Goal: Task Accomplishment & Management: Use online tool/utility

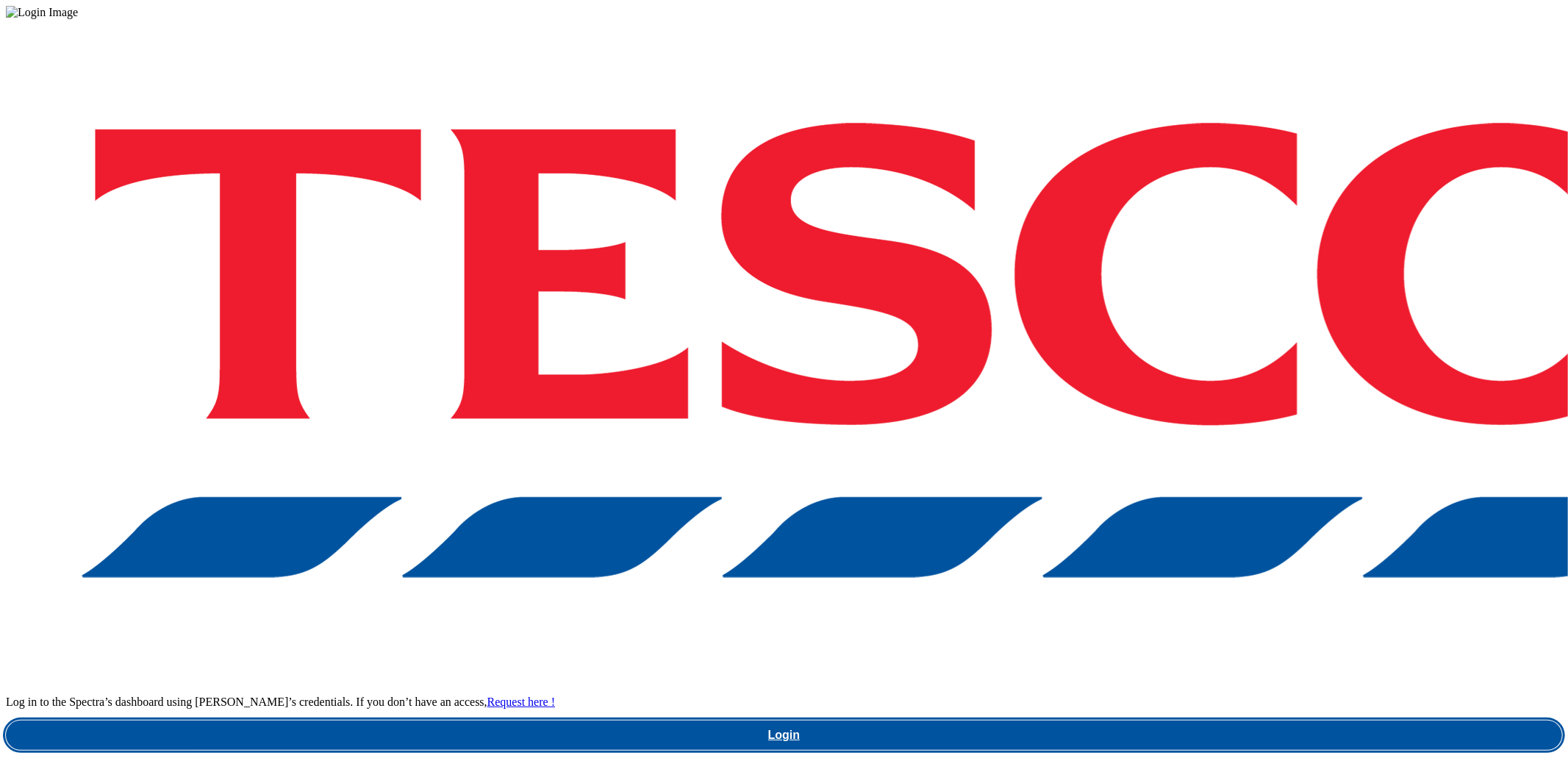
click at [1098, 720] on link "Login" at bounding box center [784, 735] width 1556 height 29
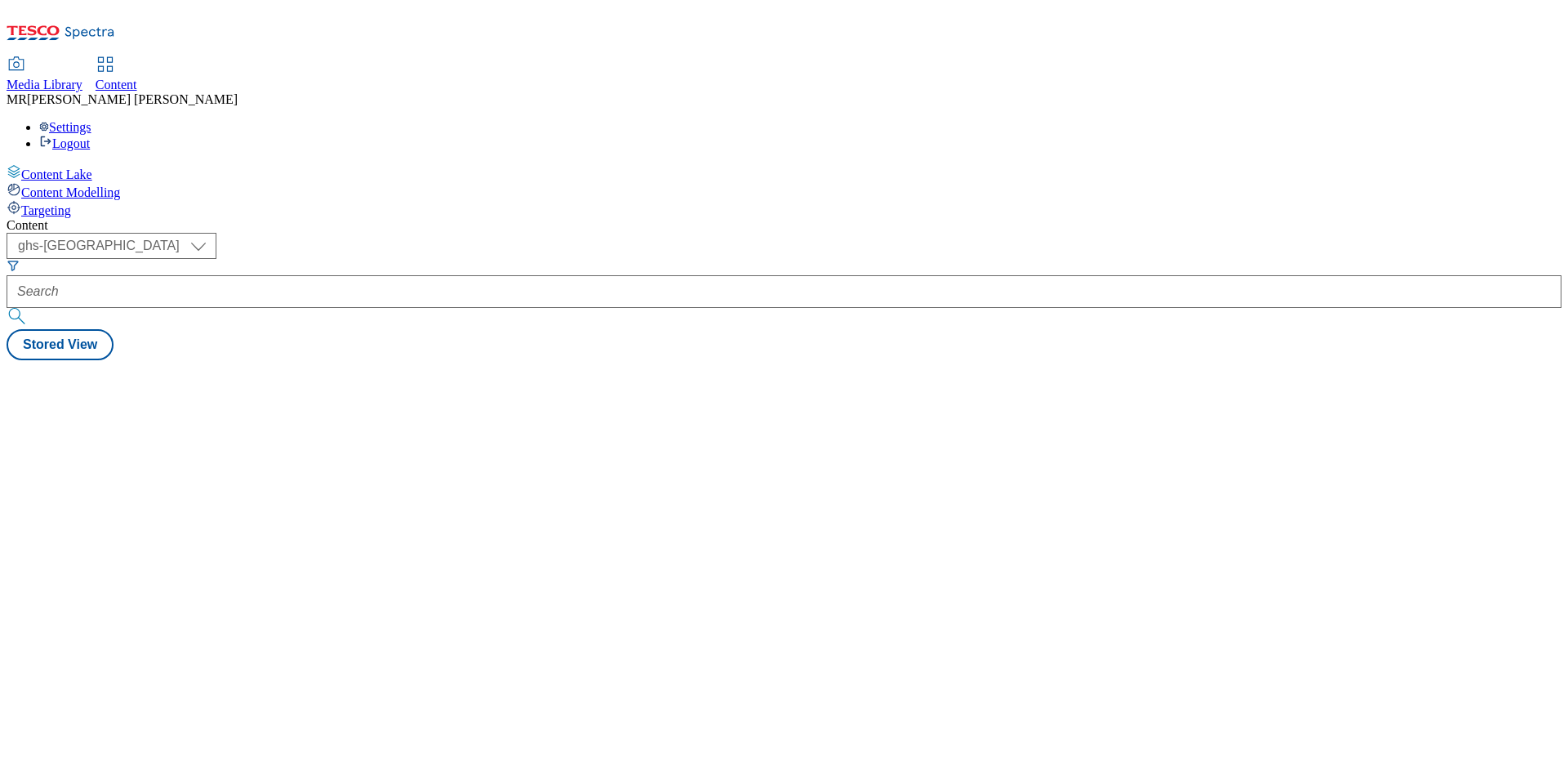
select select "ghs-[GEOGRAPHIC_DATA]"
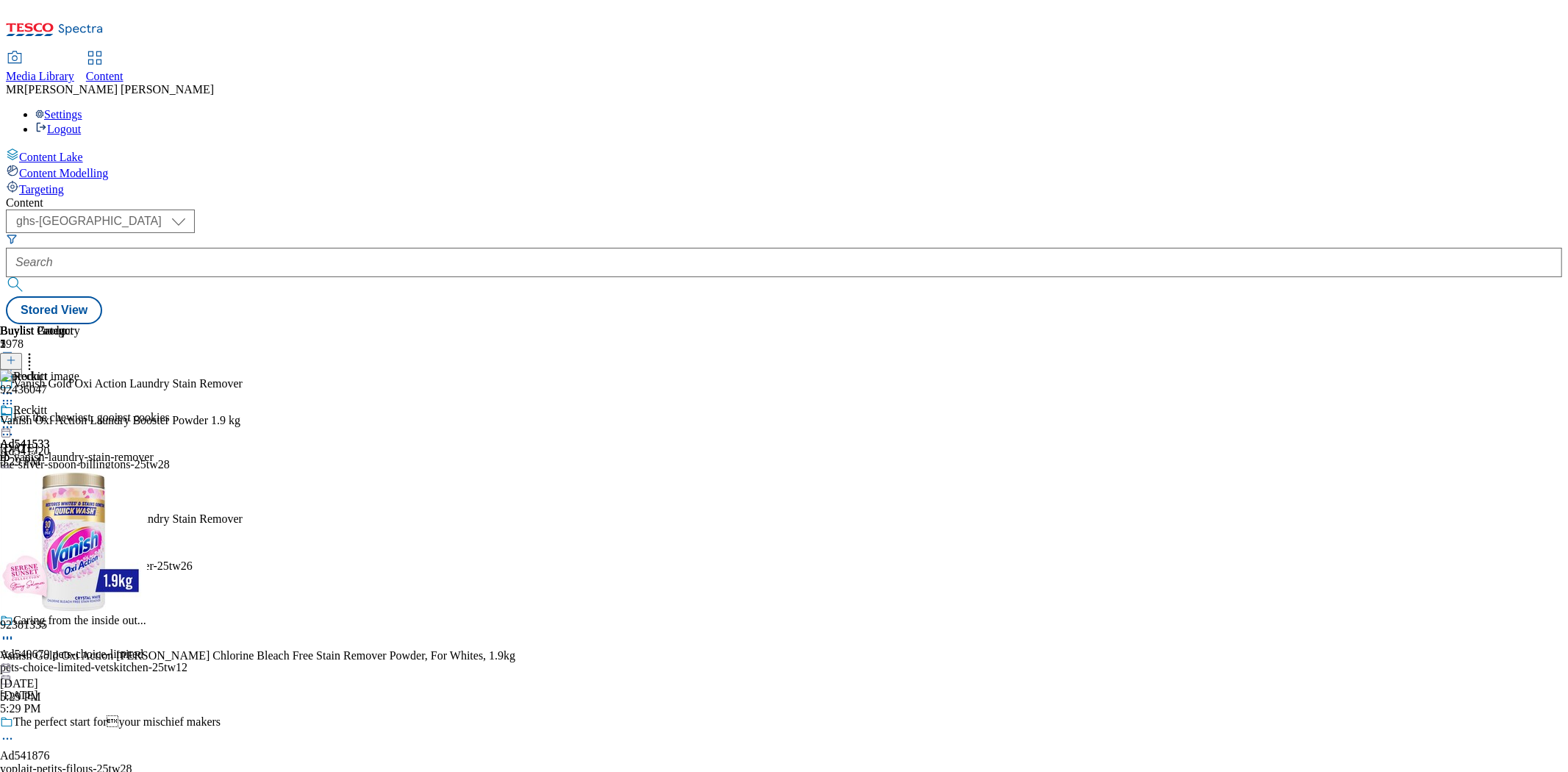
click at [15, 420] on icon at bounding box center [7, 427] width 15 height 15
click at [80, 520] on span "Preview" at bounding box center [63, 525] width 35 height 11
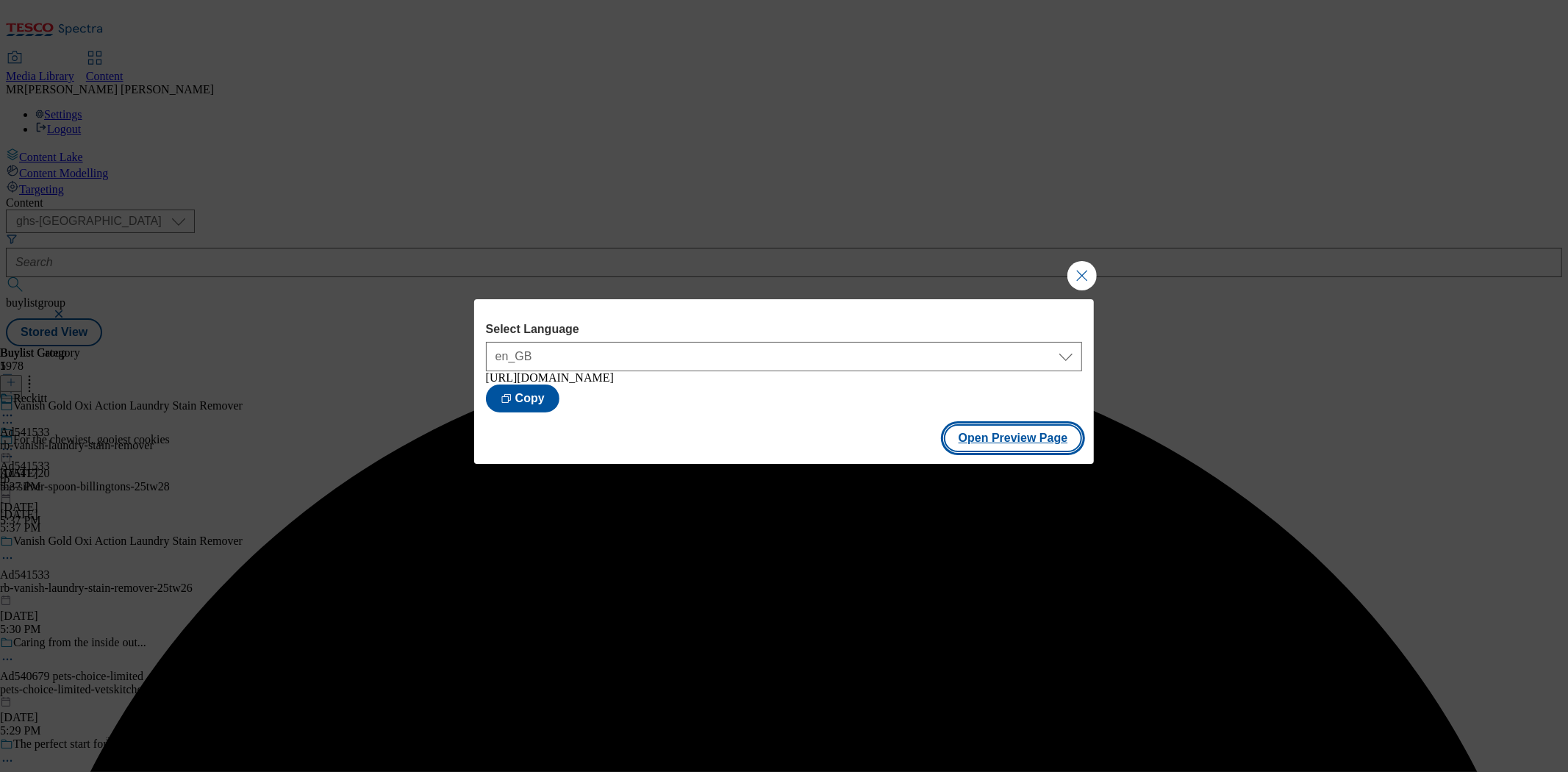
click at [976, 442] on button "Open Preview Page" at bounding box center [1013, 438] width 139 height 28
drag, startPoint x: 1093, startPoint y: 278, endPoint x: 998, endPoint y: 254, distance: 98.0
click at [1093, 280] on button "Close Modal" at bounding box center [1082, 276] width 29 height 29
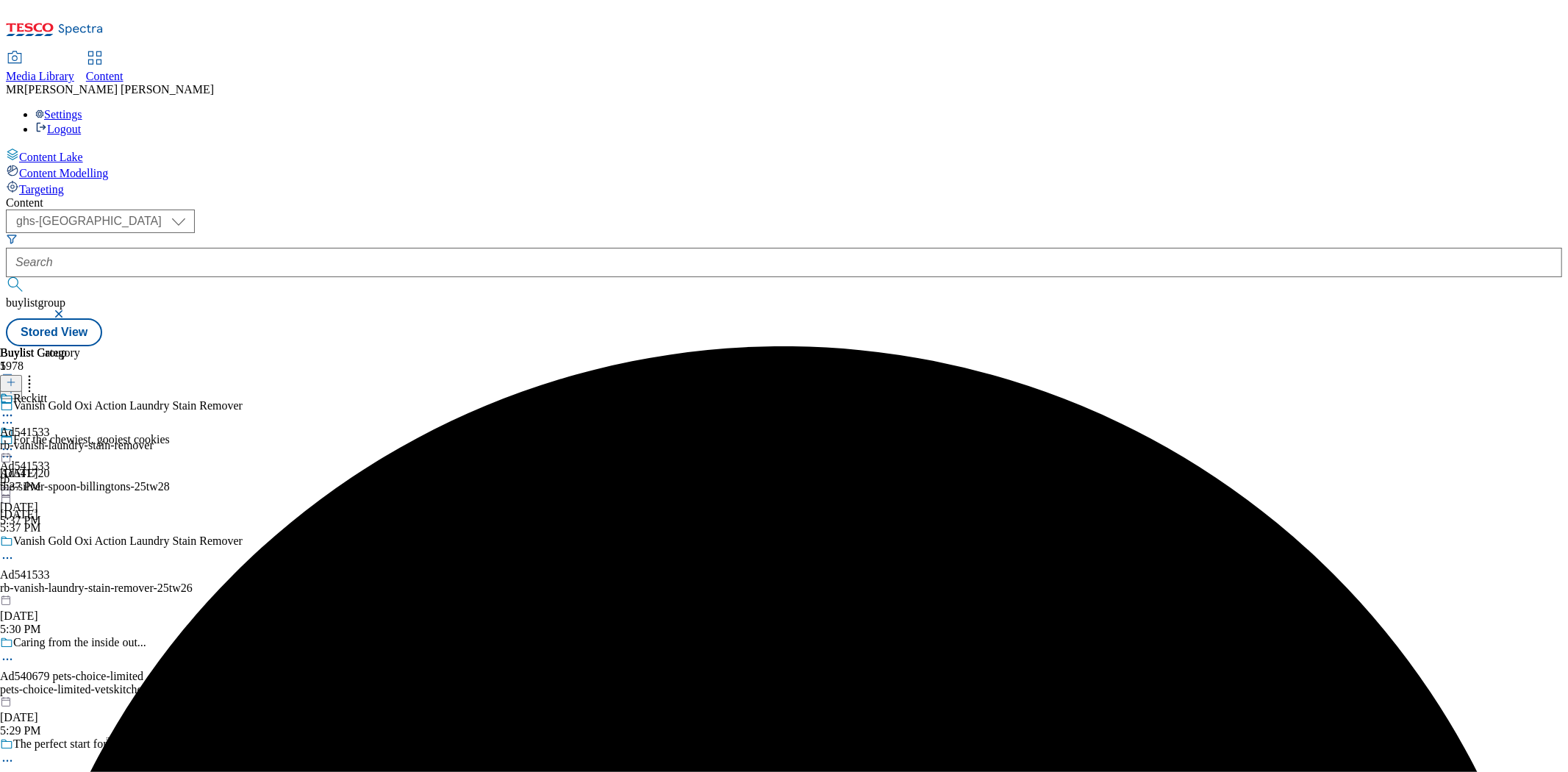
click at [15, 442] on icon at bounding box center [7, 449] width 15 height 15
click at [78, 593] on span "Publish" at bounding box center [62, 599] width 32 height 11
